Goal: Task Accomplishment & Management: Manage account settings

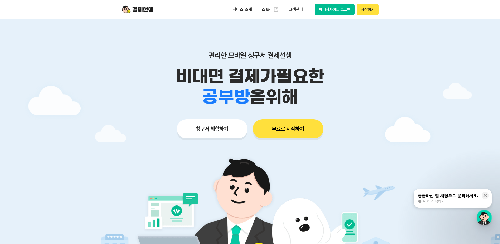
click at [336, 11] on button "매니저사이트 로그인" at bounding box center [335, 9] width 40 height 11
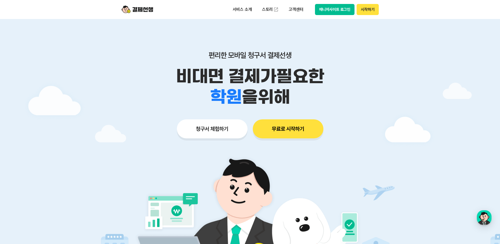
click at [329, 9] on button "매니저사이트 로그인" at bounding box center [335, 9] width 40 height 11
click at [324, 12] on button "매니저사이트 로그인" at bounding box center [335, 9] width 40 height 11
